Goal: Task Accomplishment & Management: Manage account settings

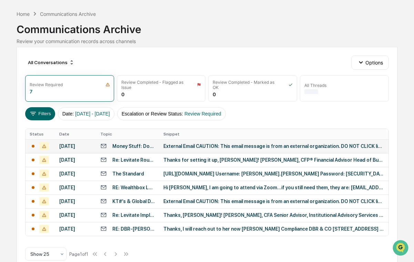
scroll to position [59, 0]
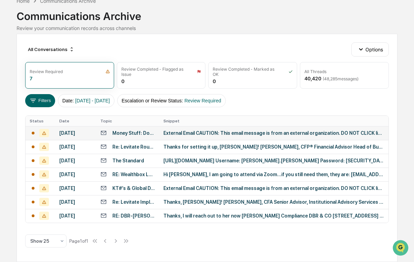
click at [221, 130] on div "External Email CAUTION: This email message is from an external organization. DO…" at bounding box center [273, 133] width 221 height 6
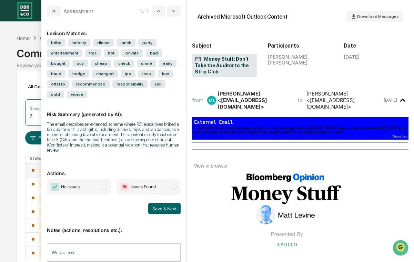
click at [113, 128] on div "The email describes an extended scheme where RCI executives bribed a tax audito…" at bounding box center [114, 137] width 134 height 31
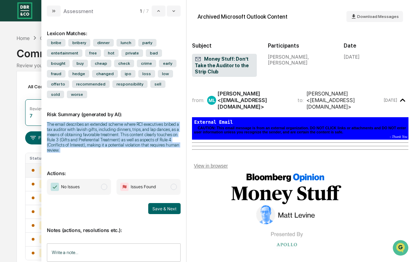
click at [113, 128] on div "The email describes an extended scheme where RCI executives bribed a tax audito…" at bounding box center [114, 137] width 134 height 31
copy div "The email describes an extended scheme where RCI executives bribed a tax audito…"
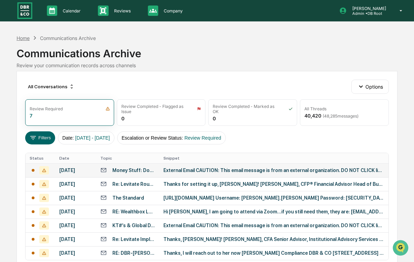
click at [20, 38] on div "Home" at bounding box center [23, 38] width 13 height 6
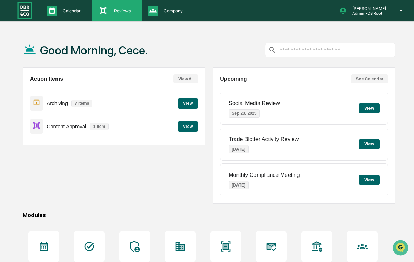
click at [114, 10] on p "Reviews" at bounding box center [120, 10] width 25 height 5
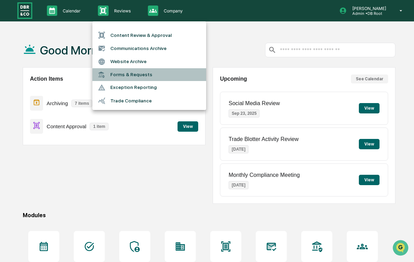
click at [124, 74] on li "Forms & Requests" at bounding box center [149, 74] width 114 height 13
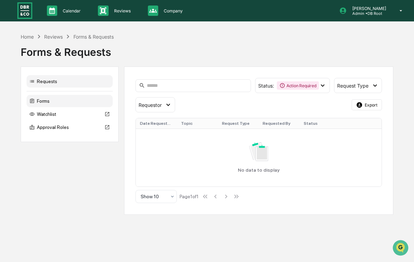
click at [69, 102] on div "Forms" at bounding box center [70, 101] width 86 height 12
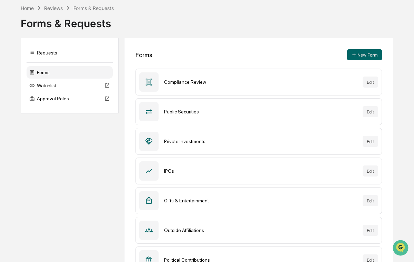
scroll to position [30, 0]
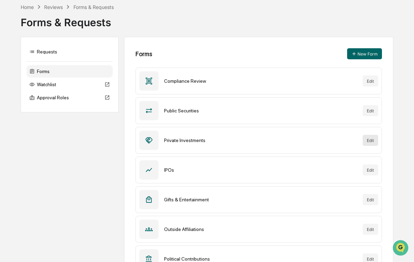
click at [370, 140] on button "Edit" at bounding box center [369, 140] width 15 height 11
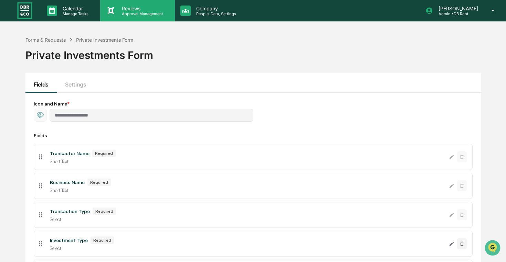
click at [145, 15] on p "Approval Management" at bounding box center [141, 13] width 50 height 5
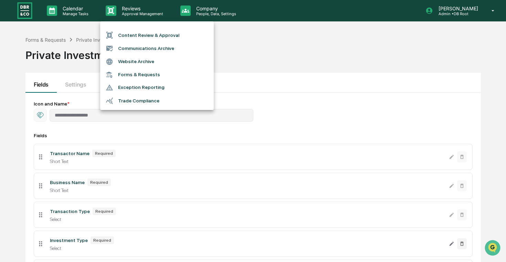
click at [322, 70] on div at bounding box center [253, 131] width 506 height 262
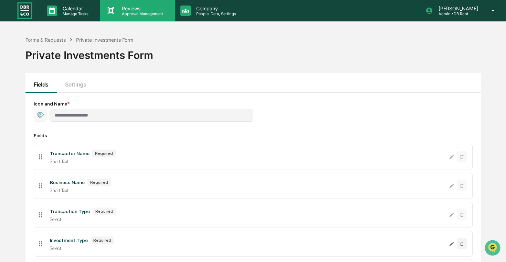
click at [139, 13] on p "Approval Management" at bounding box center [141, 13] width 50 height 5
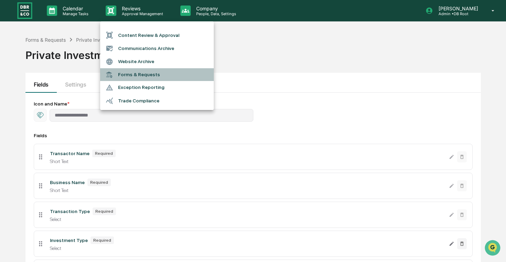
click at [140, 78] on li "Forms & Requests" at bounding box center [157, 74] width 114 height 13
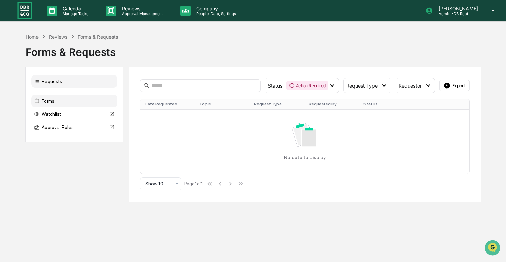
click at [77, 102] on div "Forms" at bounding box center [74, 101] width 86 height 12
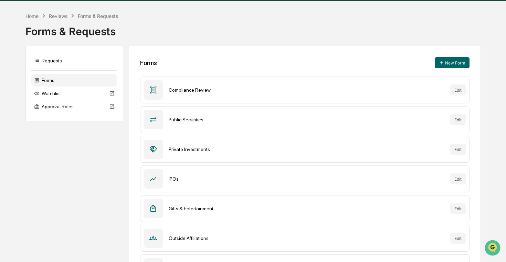
scroll to position [21, 0]
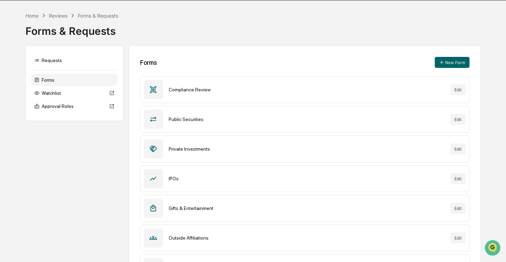
click at [194, 146] on div "Private Investments" at bounding box center [307, 149] width 276 height 6
click at [413, 140] on div "Private Investments Edit" at bounding box center [304, 148] width 329 height 27
click at [413, 151] on button "Edit" at bounding box center [457, 148] width 15 height 11
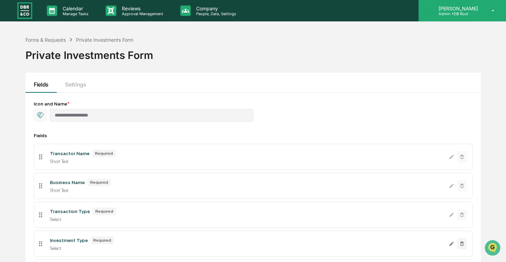
click at [413, 8] on p "[PERSON_NAME]" at bounding box center [457, 9] width 49 height 6
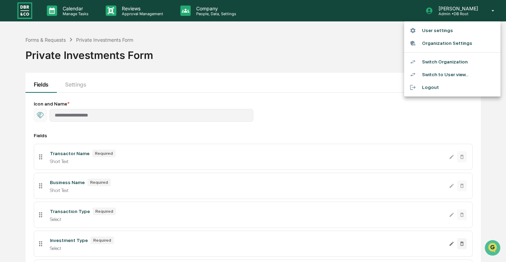
click at [142, 12] on div at bounding box center [253, 131] width 506 height 262
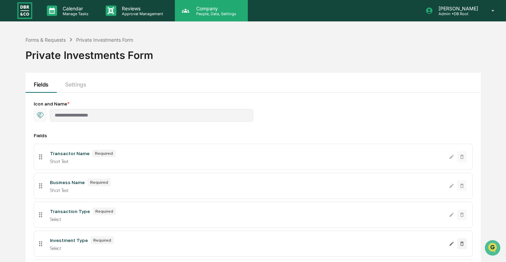
click at [203, 21] on div "Company People, Data, Settings" at bounding box center [211, 10] width 73 height 21
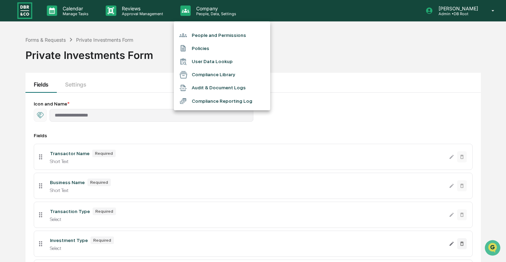
click at [216, 36] on li "People and Permissions" at bounding box center [222, 35] width 96 height 13
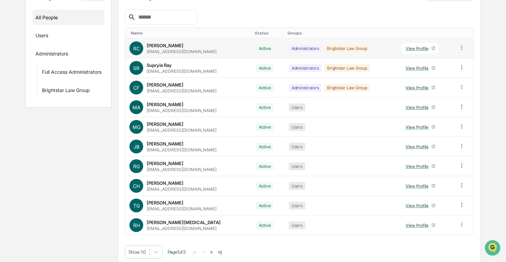
scroll to position [97, 0]
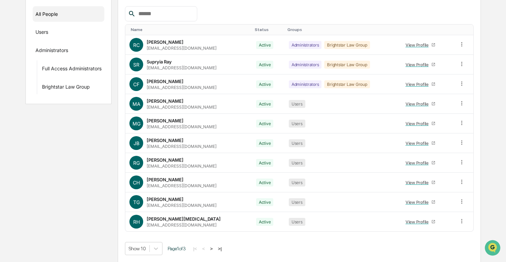
click at [215, 249] on button ">" at bounding box center [211, 248] width 7 height 6
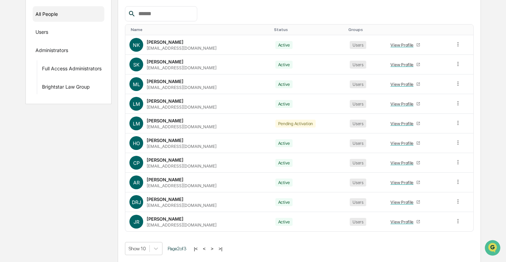
click at [216, 249] on button ">" at bounding box center [212, 248] width 7 height 6
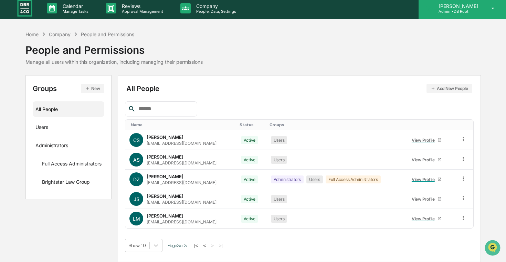
click at [413, 14] on div "[PERSON_NAME] Admin • DB Root" at bounding box center [462, 8] width 87 height 21
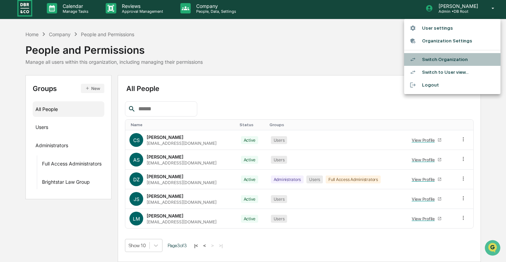
click at [413, 61] on li "Switch Organization" at bounding box center [452, 59] width 96 height 13
